Goal: Transaction & Acquisition: Download file/media

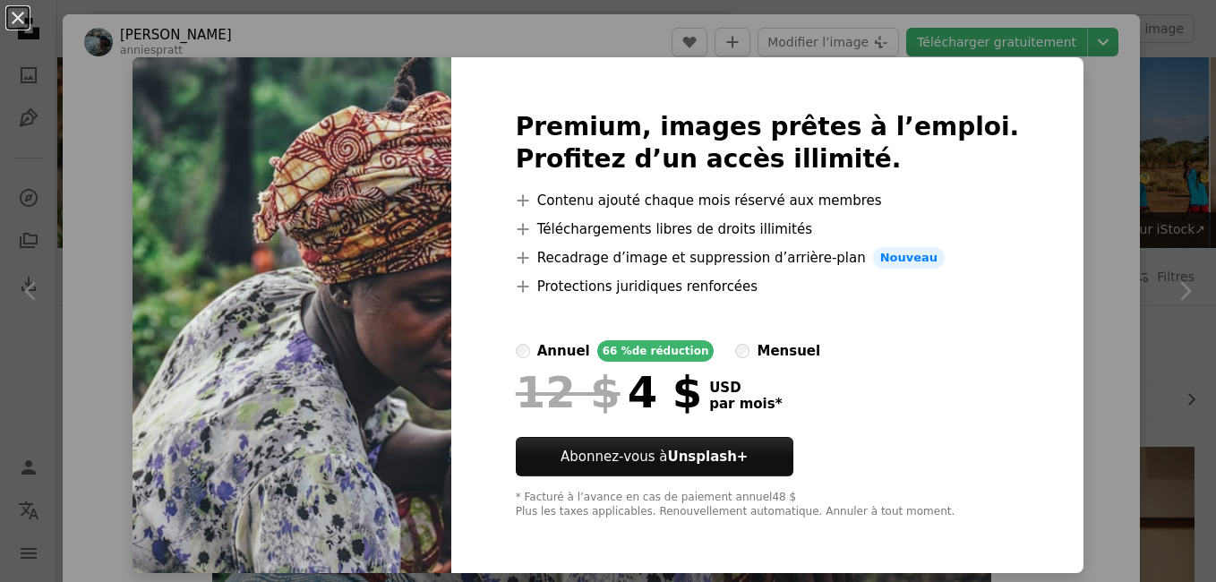
scroll to position [645, 0]
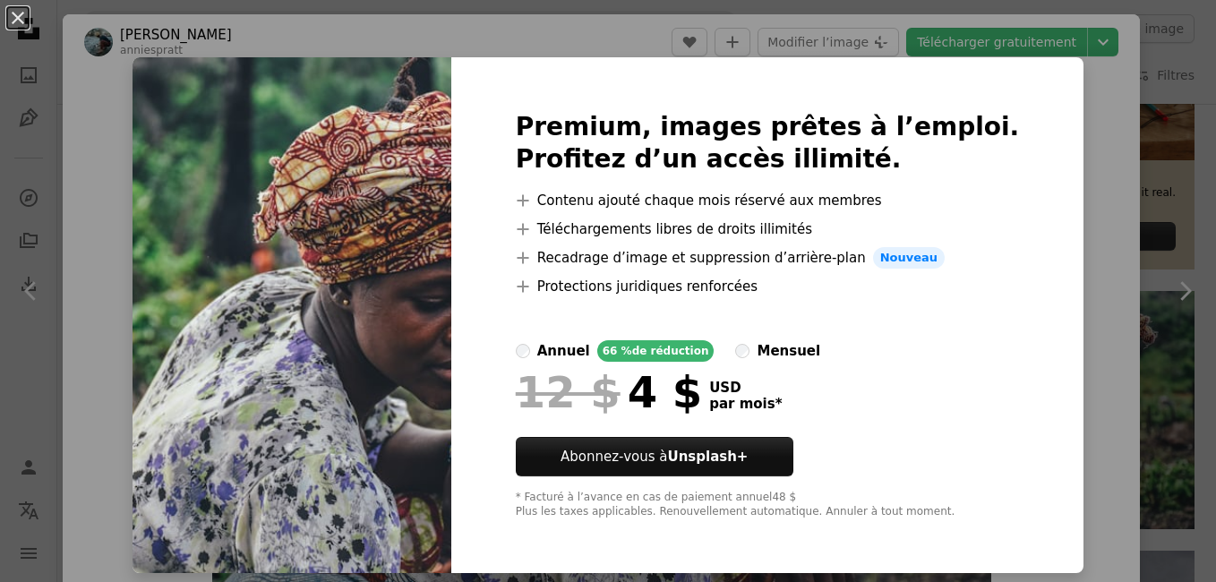
click at [380, 172] on img at bounding box center [292, 315] width 319 height 516
click at [285, 229] on img at bounding box center [292, 315] width 319 height 516
click at [287, 233] on img at bounding box center [292, 315] width 319 height 516
click at [1097, 191] on div "An X shape Premium, images prêtes à l’emploi. Profitez d’un accès illimité. A p…" at bounding box center [608, 291] width 1216 height 582
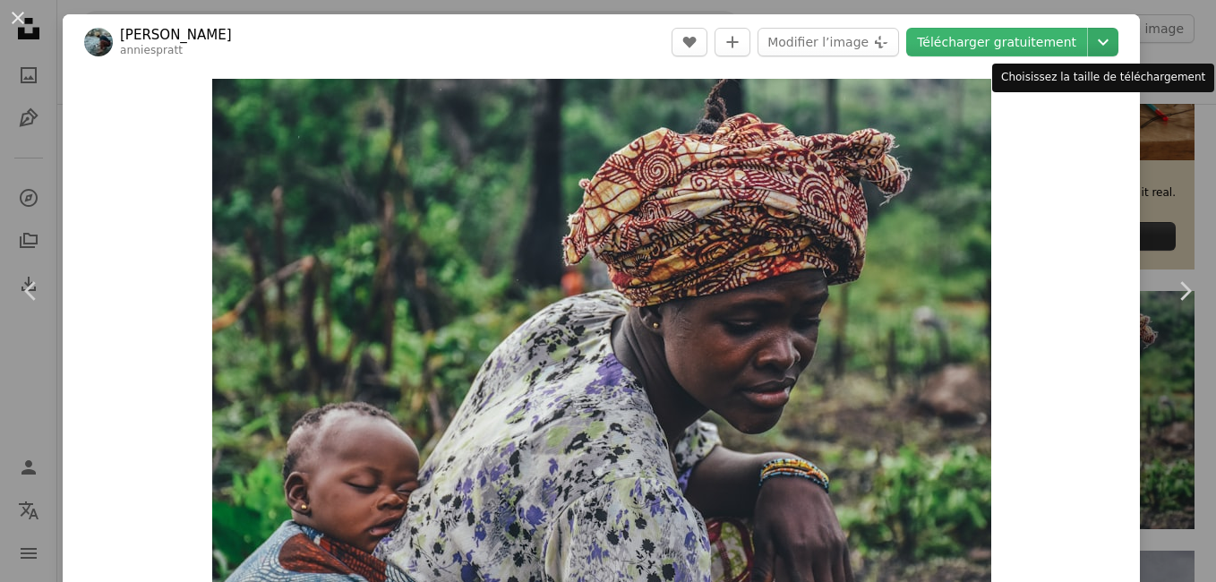
drag, startPoint x: 1097, startPoint y: 191, endPoint x: 1081, endPoint y: 42, distance: 149.5
click at [1081, 42] on div "[PERSON_NAME] anniespratt A heart A plus sign Modifier l’image Plus sign for Un…" at bounding box center [601, 437] width 1077 height 847
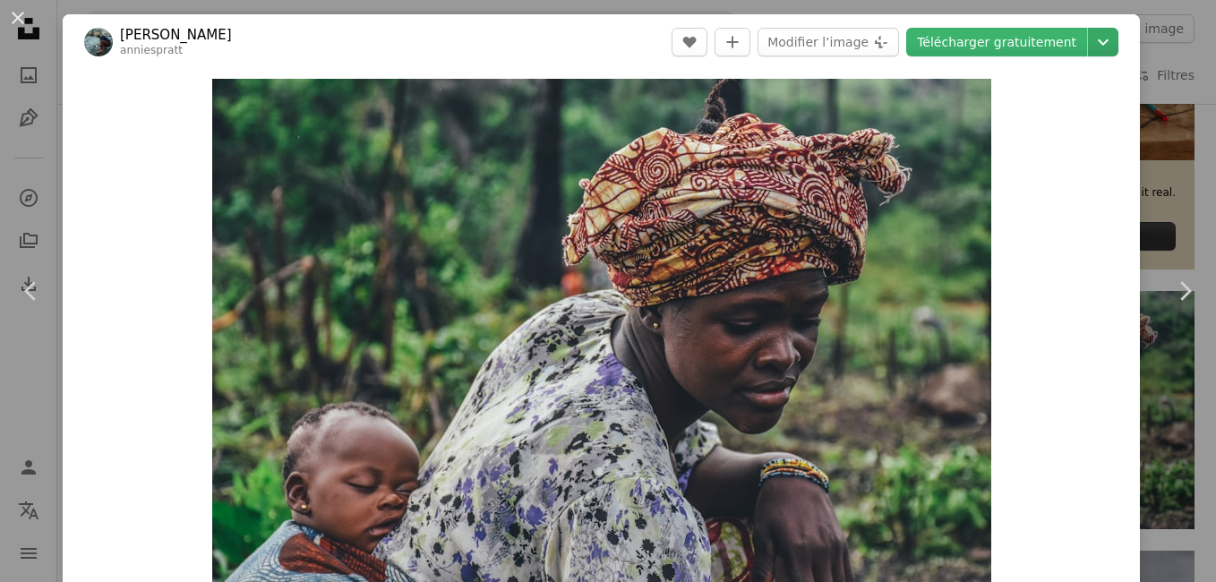
click at [1089, 42] on icon "Chevron down" at bounding box center [1103, 41] width 29 height 21
click at [996, 46] on link "Télécharger gratuitement" at bounding box center [996, 42] width 181 height 29
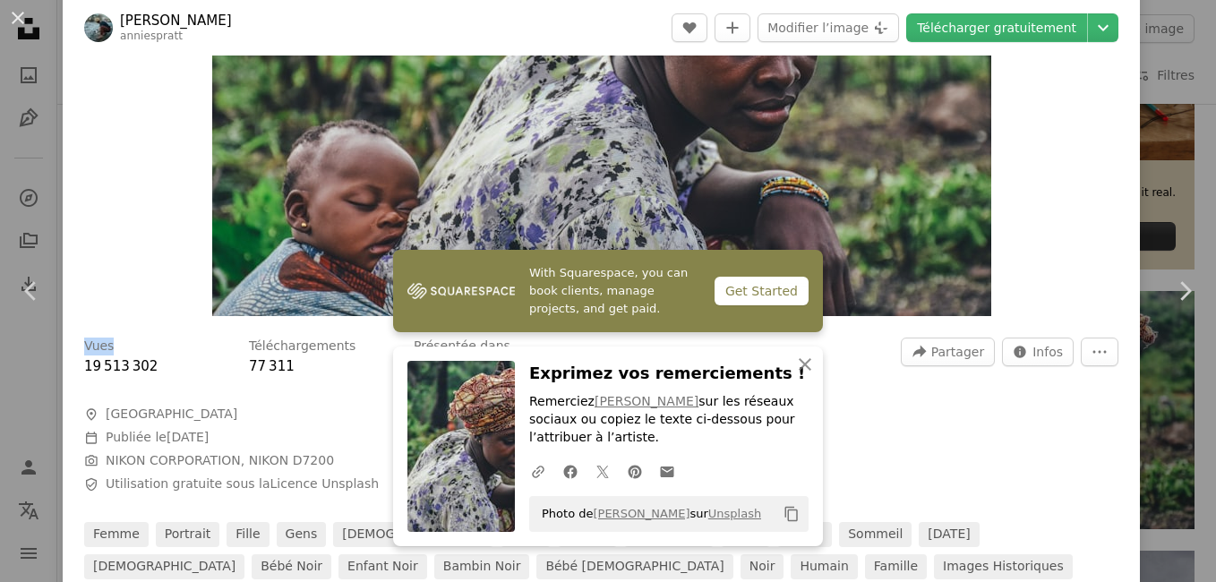
scroll to position [430, 0]
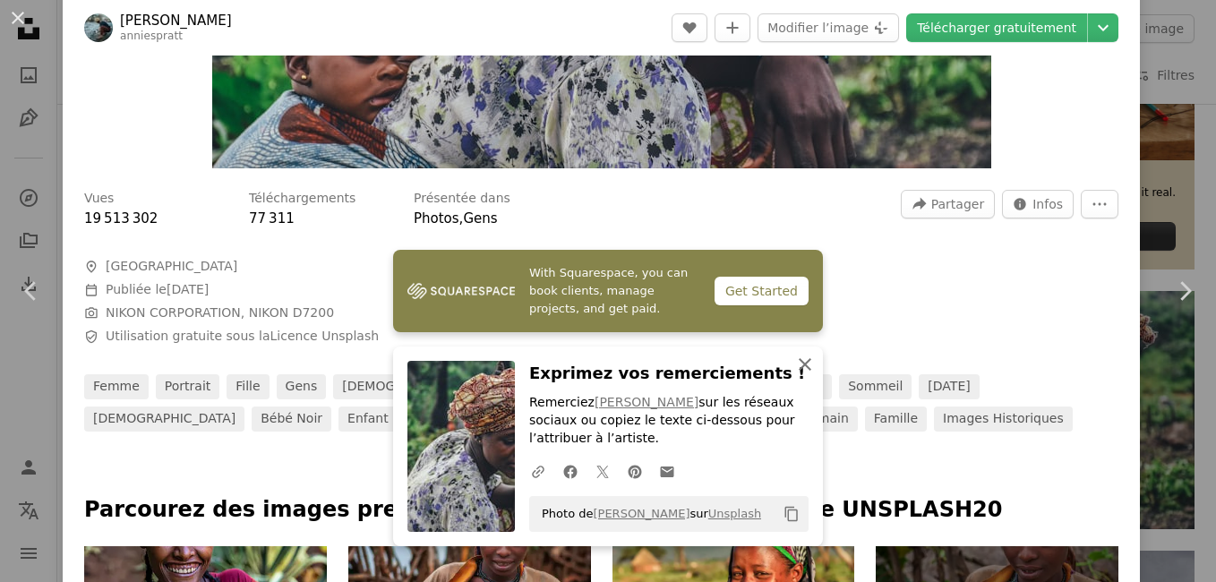
click at [804, 370] on icon "An X shape" at bounding box center [804, 364] width 21 height 21
